Goal: Register for event/course

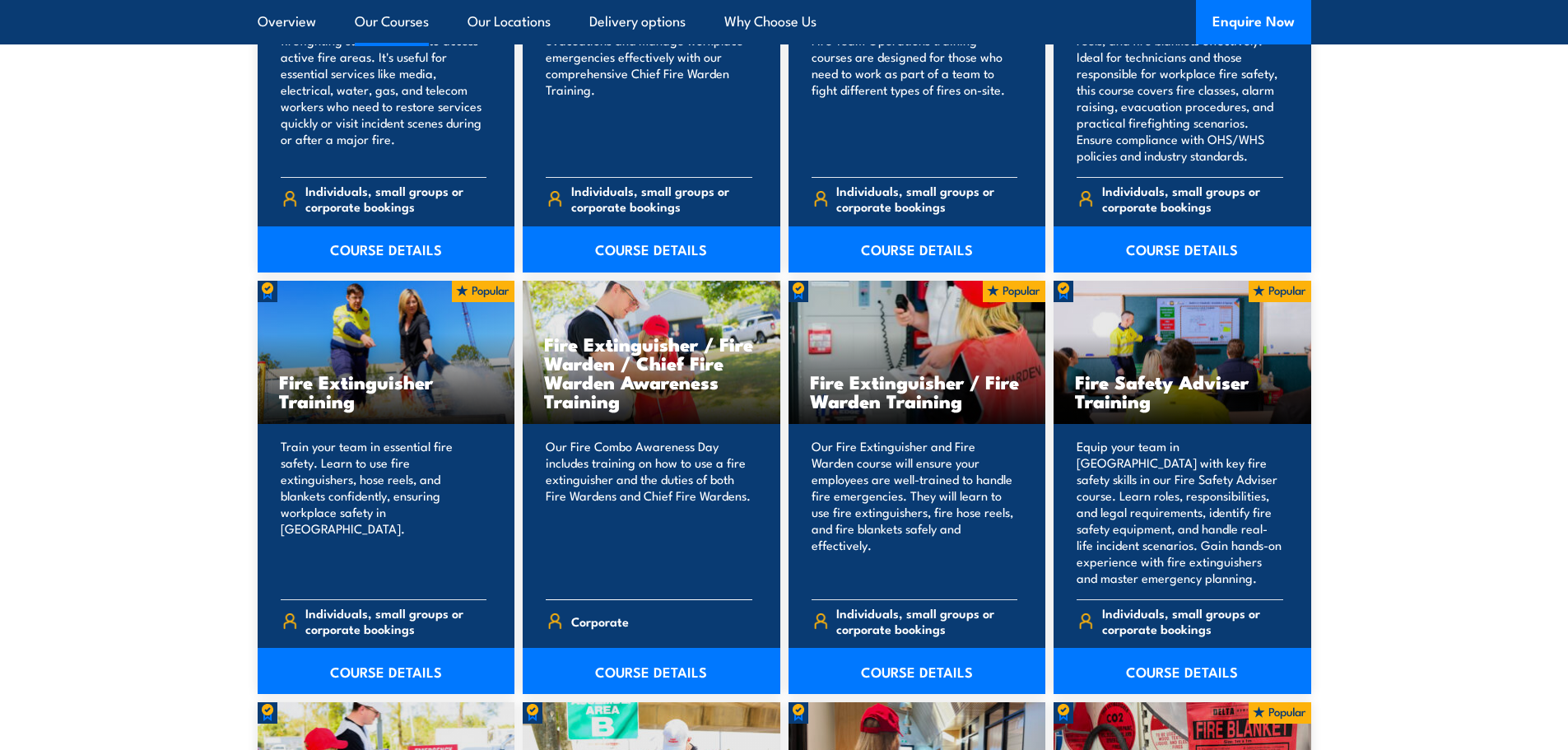
scroll to position [1564, 0]
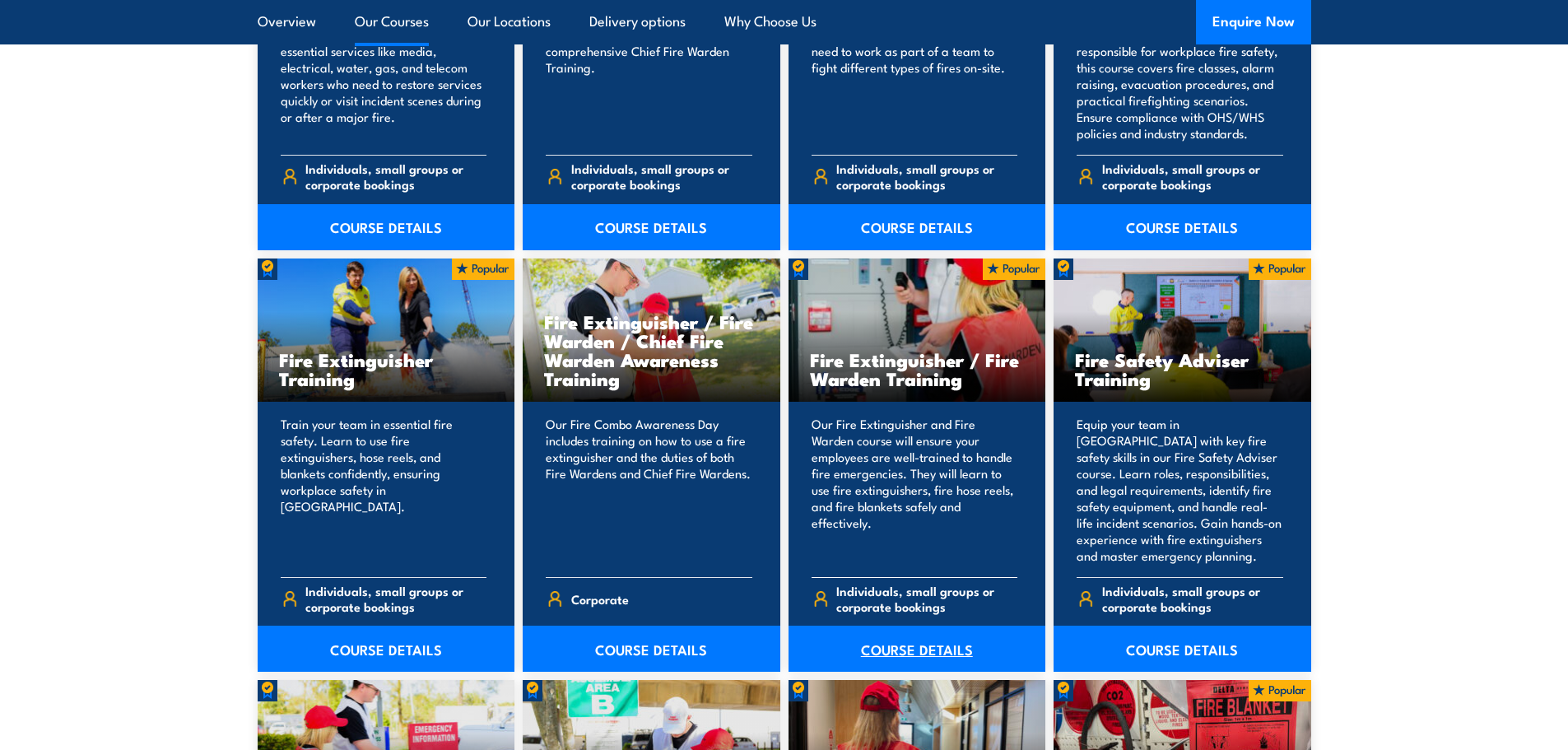
click at [878, 651] on link "COURSE DETAILS" at bounding box center [917, 649] width 258 height 46
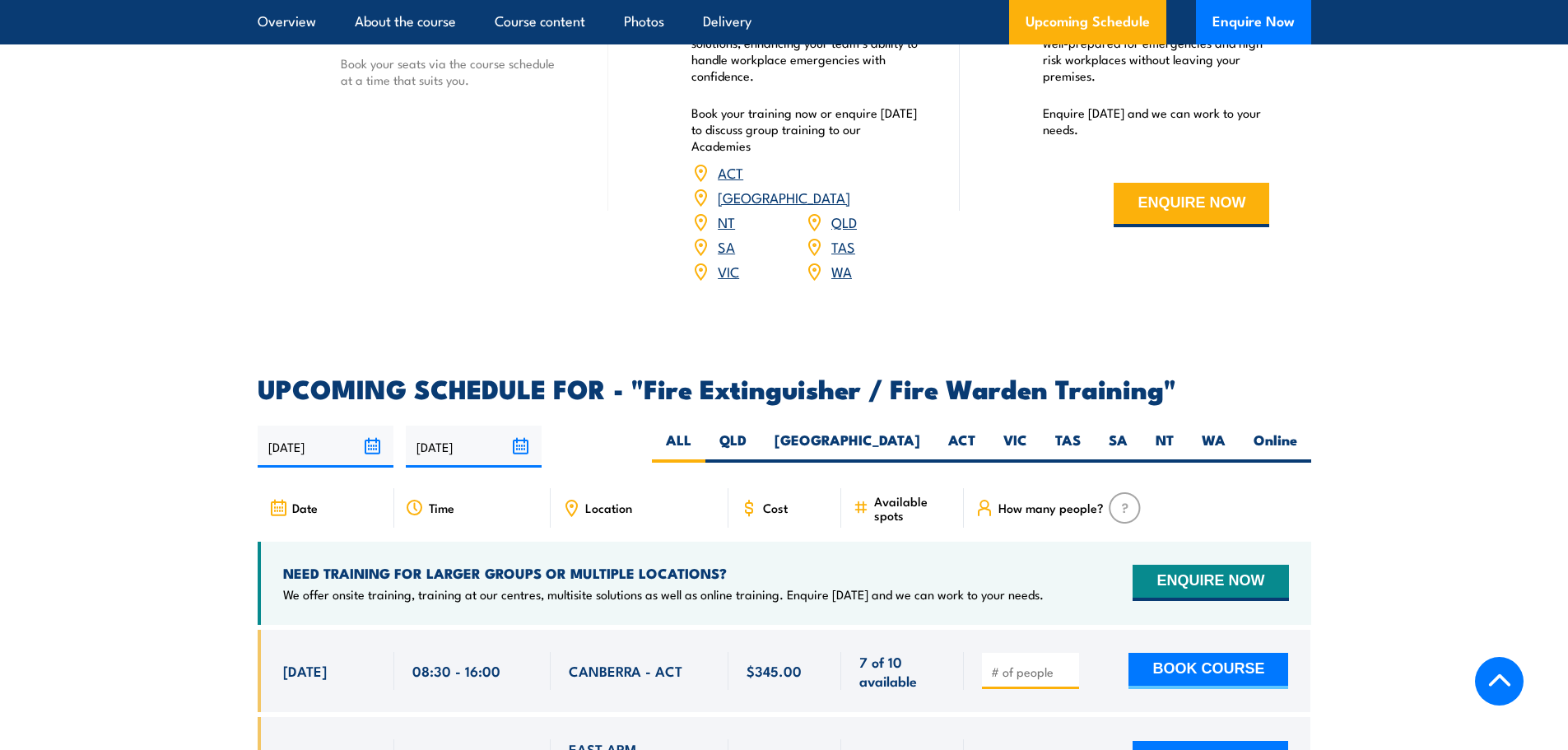
scroll to position [2140, 0]
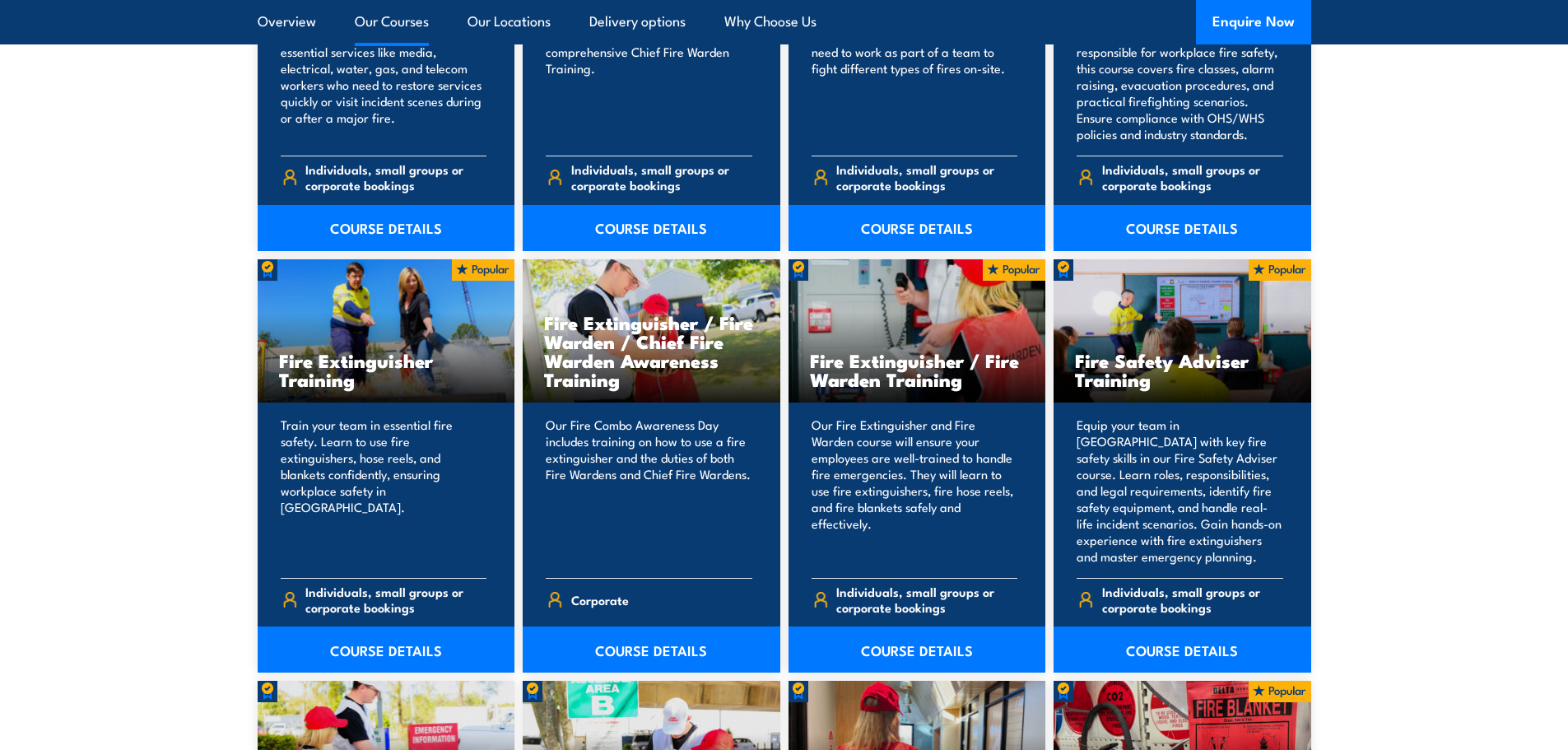
scroll to position [1564, 0]
